Goal: Find specific page/section: Find specific page/section

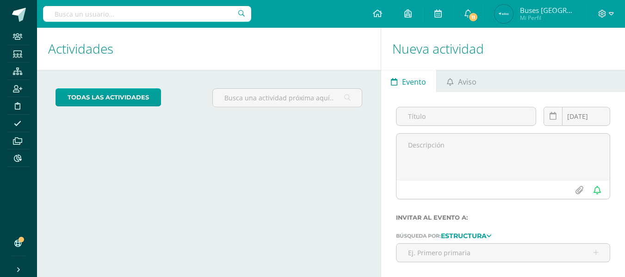
click at [164, 20] on input "text" at bounding box center [147, 14] width 208 height 16
type input "julio cordon"
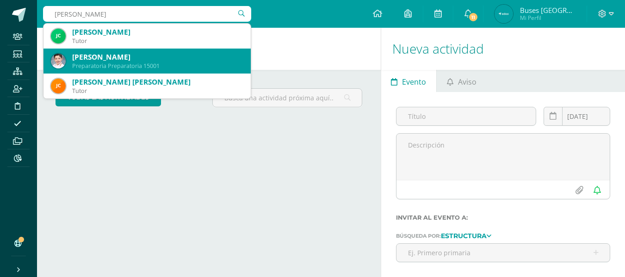
click at [151, 56] on div "Julio Manuel Cordón Villafuerte" at bounding box center [157, 57] width 171 height 10
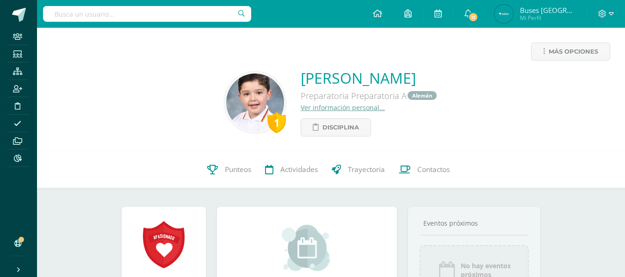
click at [213, 13] on input "text" at bounding box center [147, 14] width 208 height 16
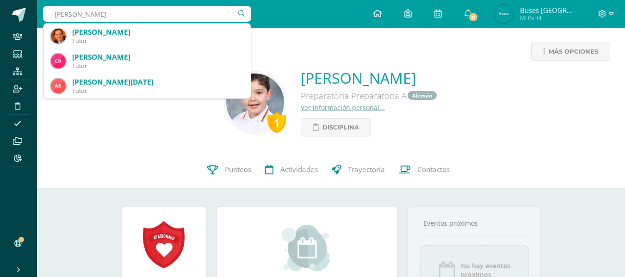
type input "ramon"
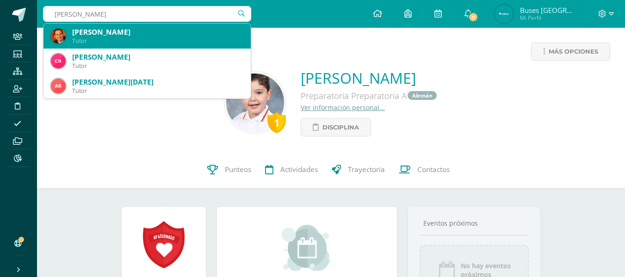
click at [115, 35] on div "[PERSON_NAME]" at bounding box center [157, 32] width 171 height 10
